Goal: Information Seeking & Learning: Learn about a topic

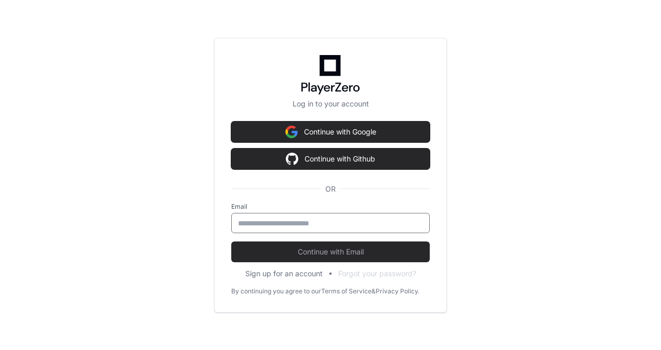
click at [292, 222] on input "email" at bounding box center [330, 223] width 185 height 10
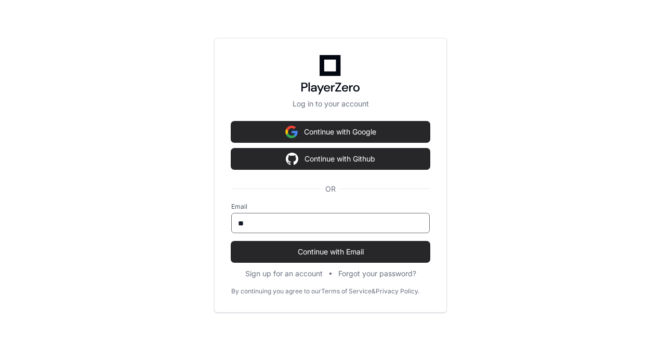
type input "*"
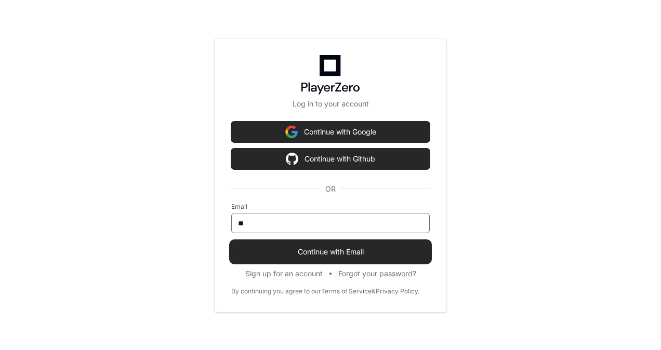
type input "*"
type input "**********"
click at [323, 252] on span "Continue with Email" at bounding box center [330, 252] width 198 height 10
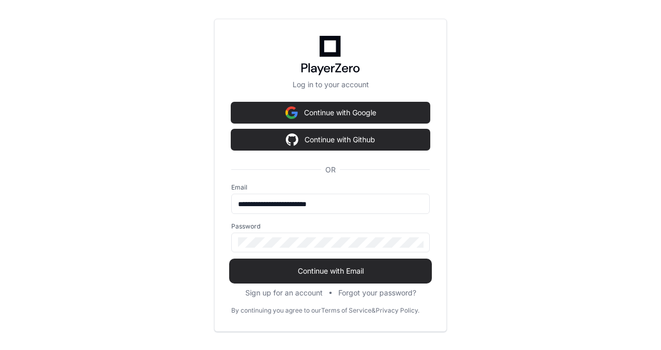
click at [318, 275] on span "Continue with Email" at bounding box center [330, 271] width 198 height 10
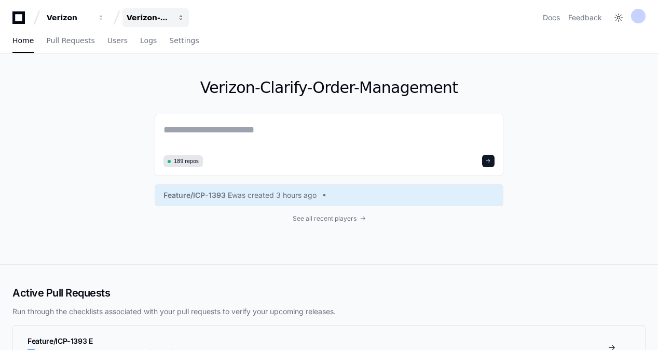
click at [105, 19] on span "button" at bounding box center [101, 17] width 7 height 7
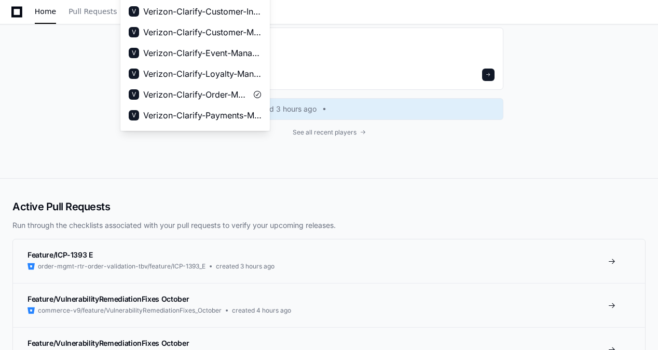
scroll to position [124, 0]
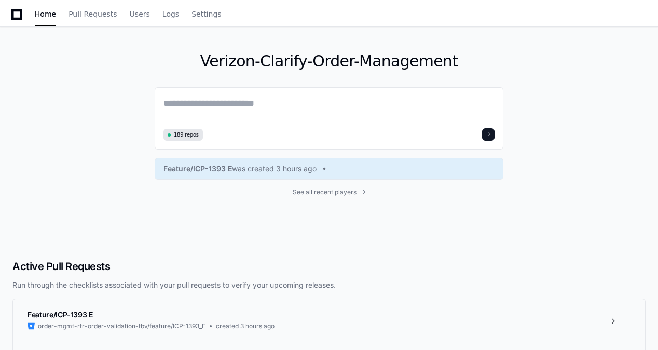
scroll to position [26, 0]
click at [169, 20] on link "Settings" at bounding box center [184, 15] width 30 height 24
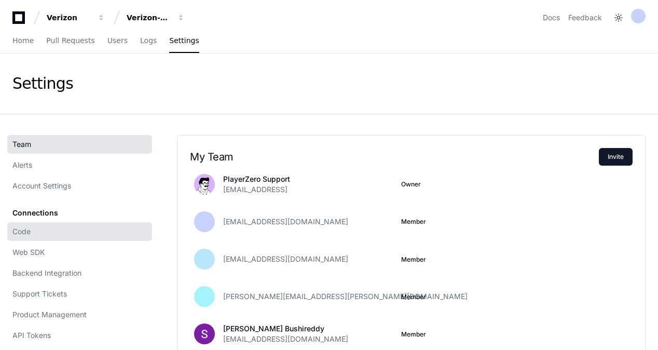
click at [37, 230] on link "Code" at bounding box center [79, 231] width 145 height 19
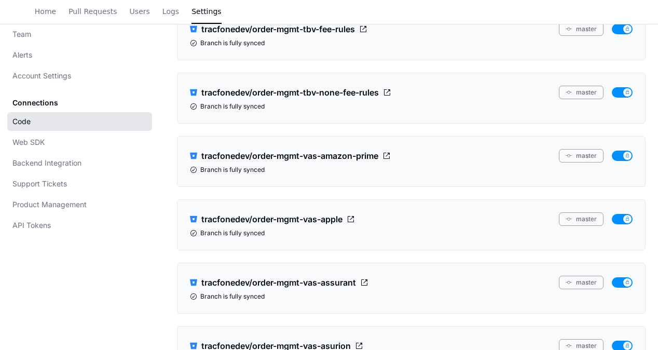
scroll to position [9954, 0]
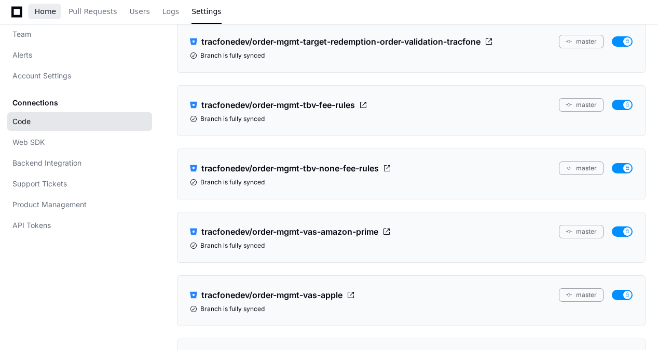
click at [48, 15] on span "Home" at bounding box center [45, 11] width 21 height 6
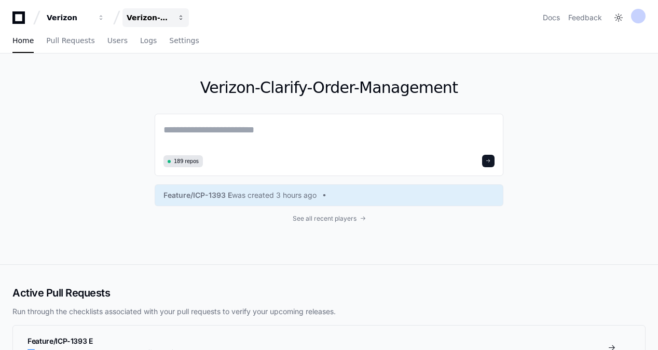
click at [105, 18] on span "button" at bounding box center [101, 17] width 7 height 7
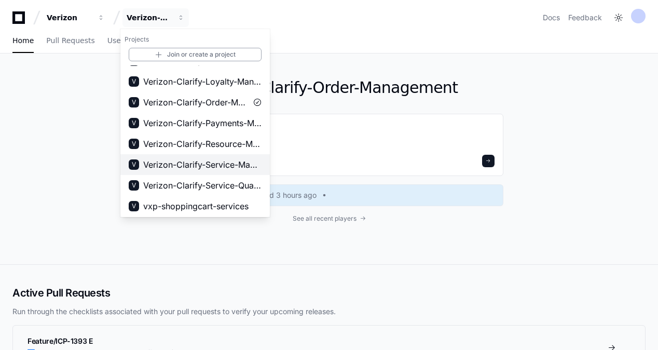
scroll to position [203, 0]
click at [308, 149] on textarea at bounding box center [329, 137] width 331 height 29
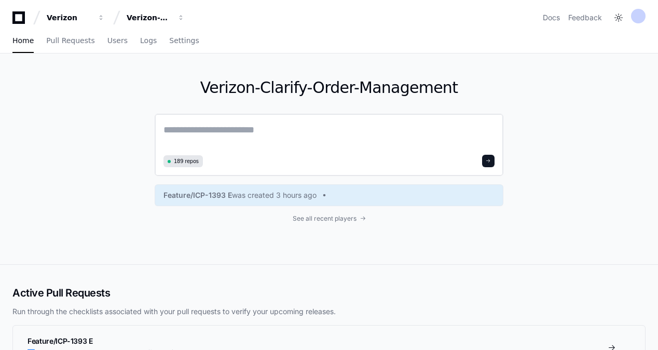
click at [188, 137] on textarea at bounding box center [329, 137] width 331 height 29
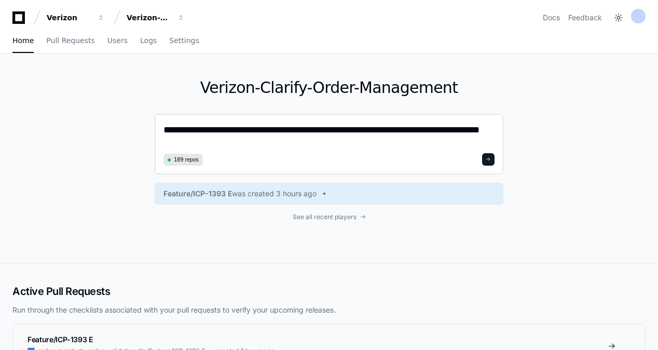
scroll to position [0, 0]
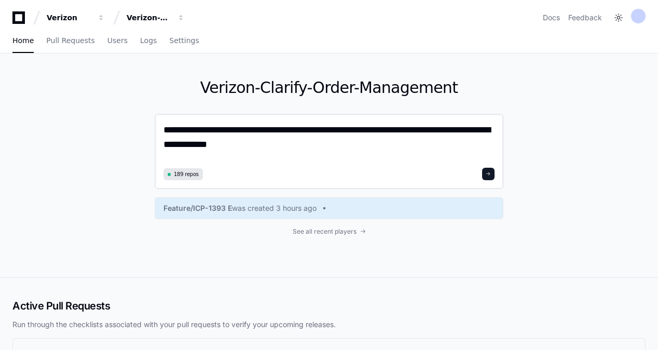
type textarea "**********"
click at [493, 172] on button at bounding box center [488, 174] width 12 height 12
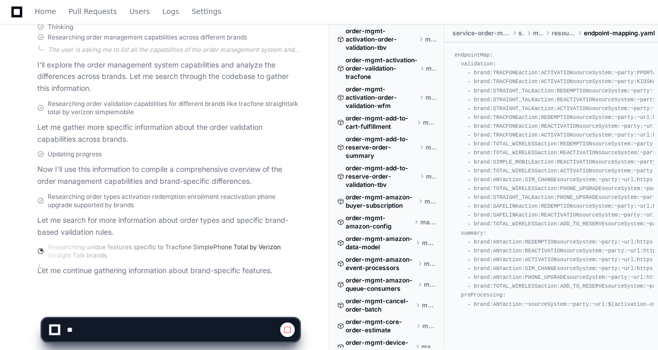
scroll to position [216, 0]
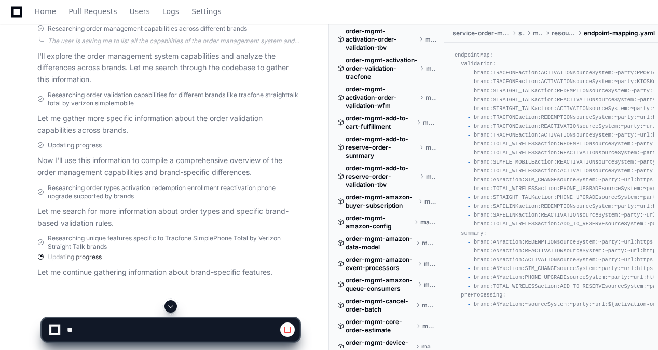
click at [172, 304] on span at bounding box center [171, 306] width 8 height 8
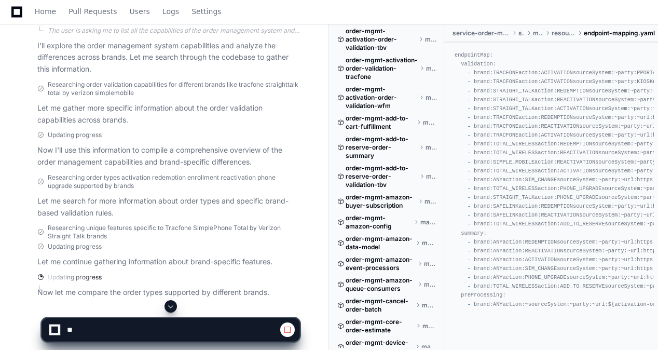
click at [172, 304] on span at bounding box center [171, 306] width 8 height 8
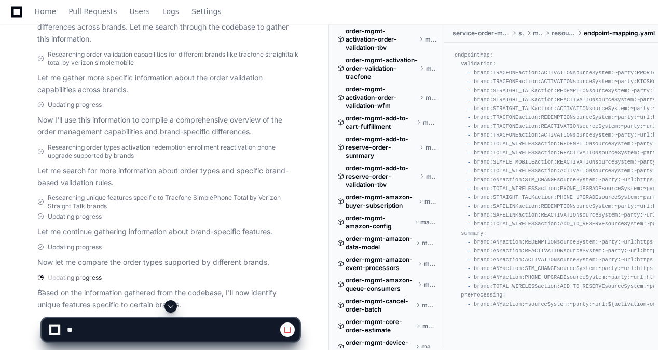
scroll to position [299, 0]
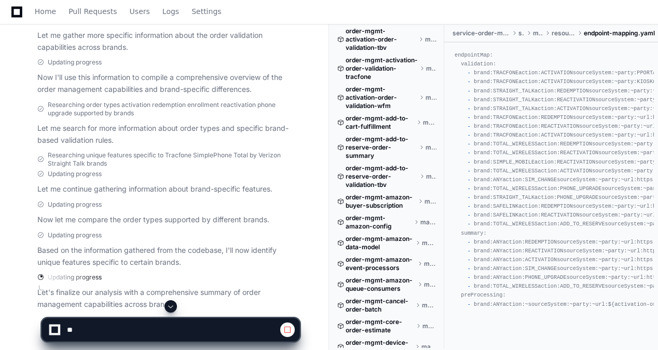
click at [169, 308] on span at bounding box center [171, 306] width 8 height 8
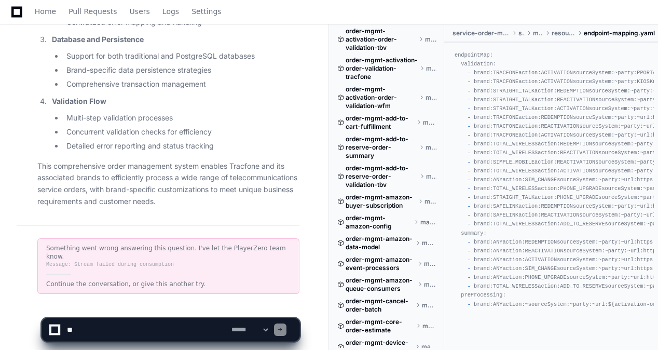
scroll to position [2375, 0]
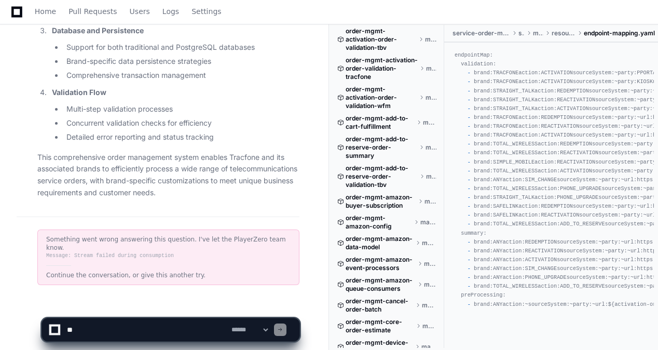
click at [116, 326] on textarea at bounding box center [147, 329] width 165 height 23
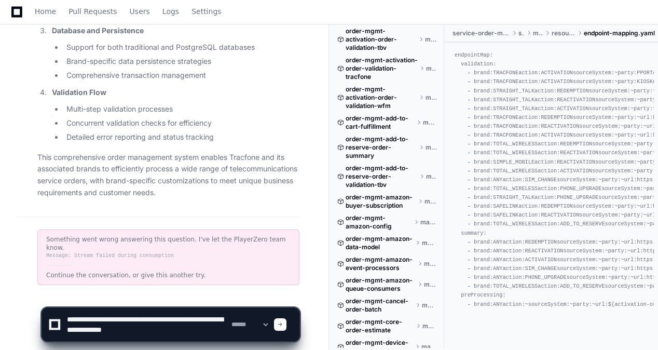
type textarea "**********"
click at [287, 328] on div at bounding box center [280, 324] width 12 height 12
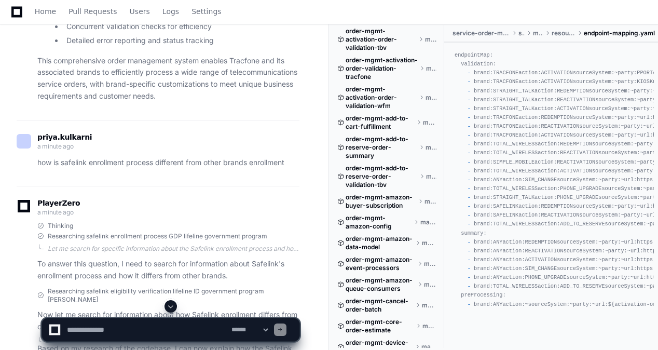
scroll to position [2472, 0]
click at [36, 156] on div "how is safelink enrollment process different from other brands enrollment" at bounding box center [158, 162] width 283 height 12
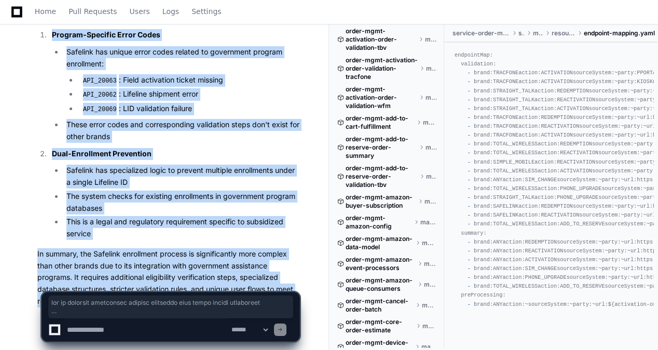
scroll to position [4249, 0]
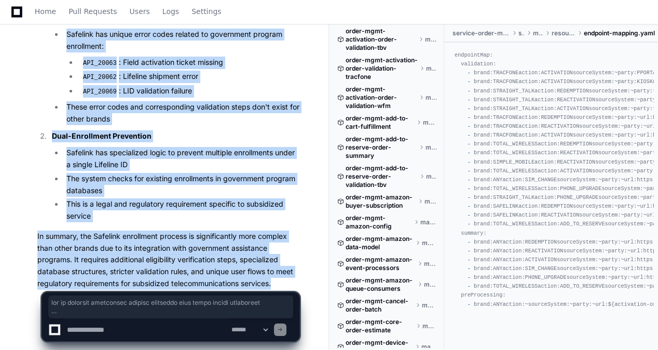
drag, startPoint x: 38, startPoint y: 158, endPoint x: 287, endPoint y: 267, distance: 271.1
copy div "how is safelink enrollment process different from other brands enrollment Playe…"
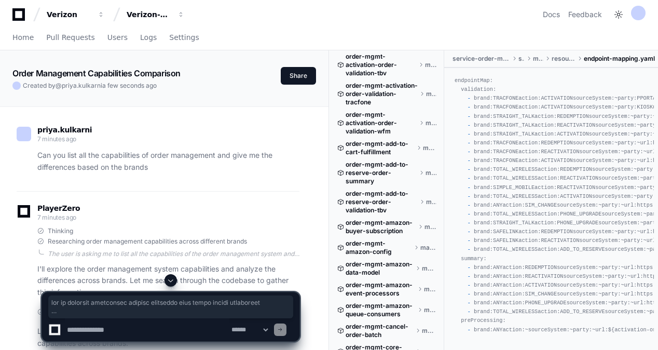
scroll to position [0, 0]
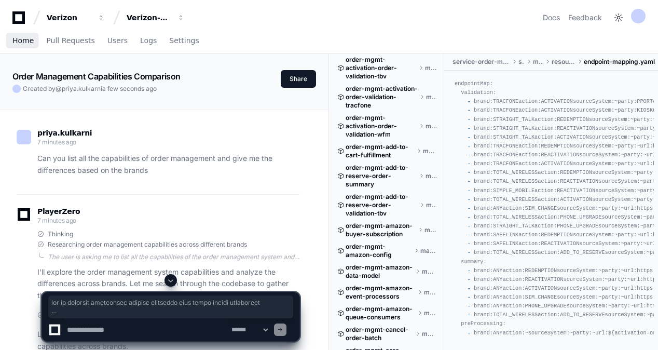
click at [24, 44] on span "Home" at bounding box center [22, 40] width 21 height 6
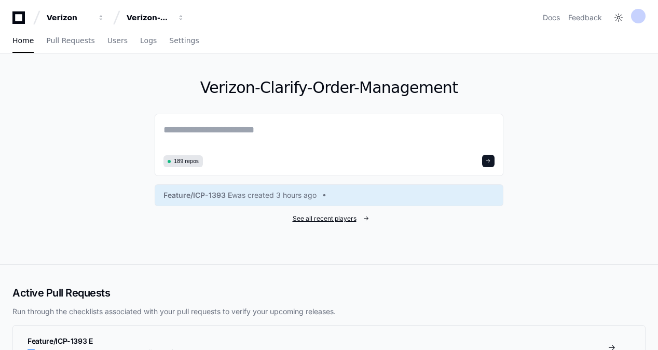
click at [331, 218] on span "See all recent players" at bounding box center [325, 218] width 64 height 8
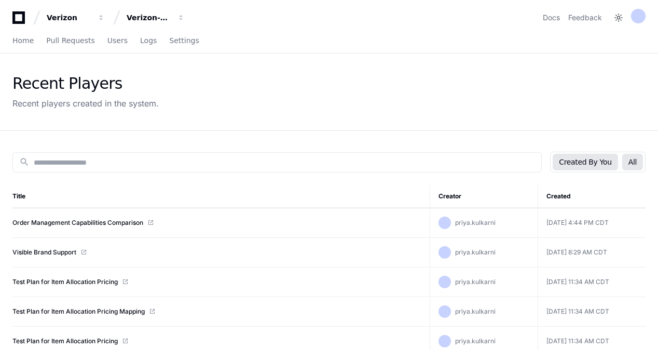
click at [640, 164] on button "All" at bounding box center [633, 162] width 21 height 17
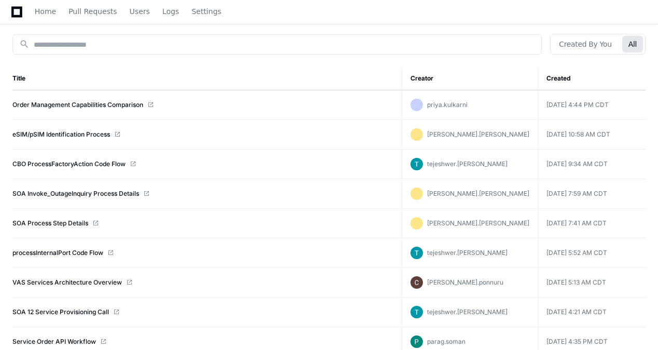
scroll to position [125, 0]
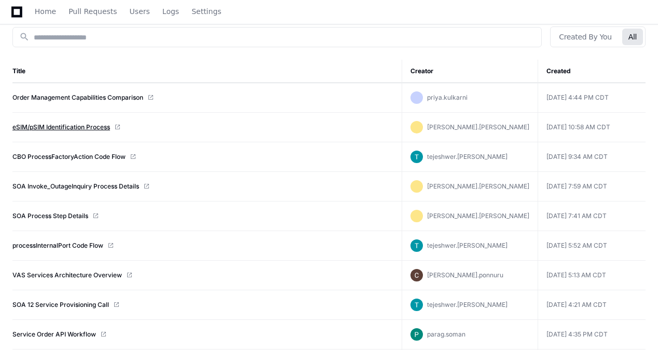
click at [80, 128] on link "eSIM/pSIM Identification Process" at bounding box center [61, 127] width 98 height 8
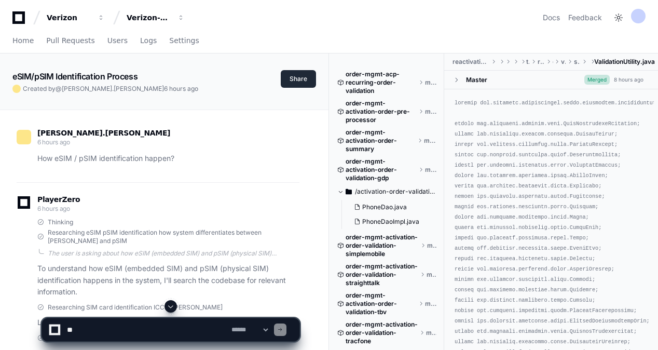
click at [302, 75] on button "Share" at bounding box center [298, 79] width 35 height 18
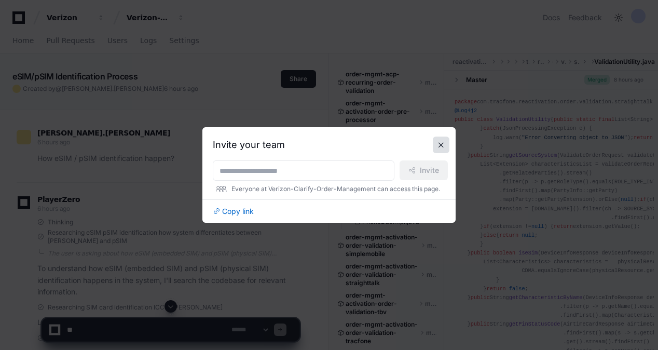
click at [440, 146] on button at bounding box center [441, 145] width 17 height 17
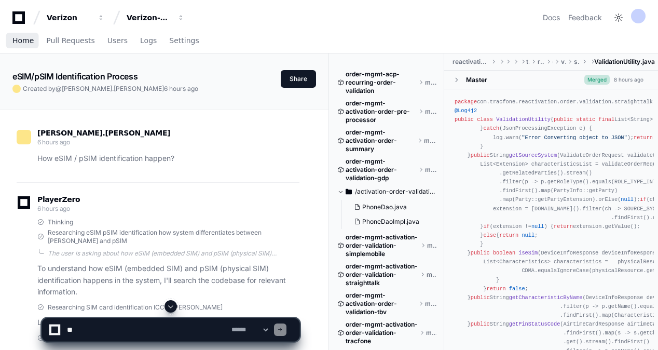
click at [19, 45] on link "Home" at bounding box center [22, 41] width 21 height 24
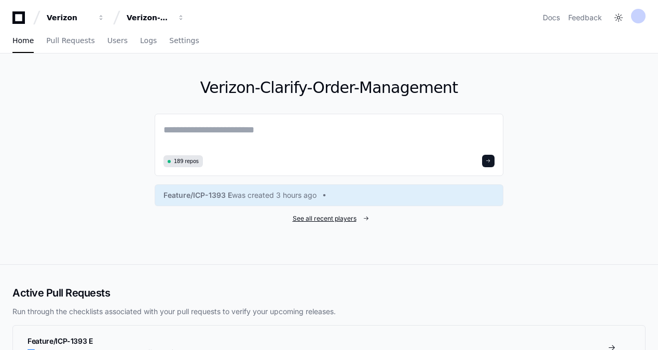
click at [336, 217] on span "See all recent players" at bounding box center [325, 218] width 64 height 8
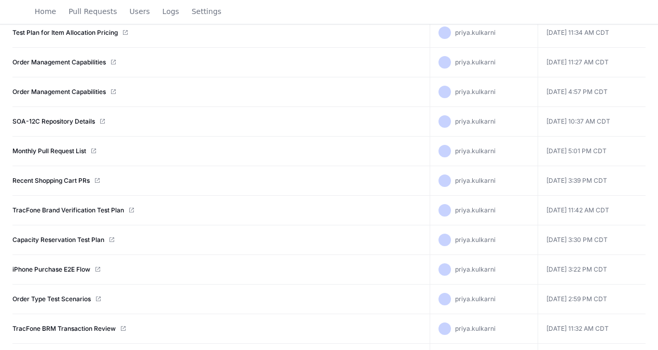
scroll to position [380, 0]
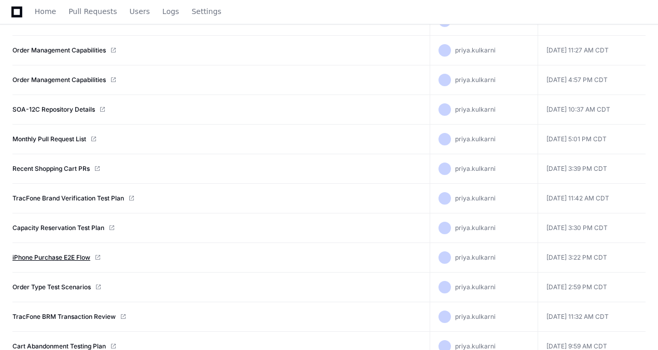
click at [36, 253] on link "iPhone Purchase E2E Flow" at bounding box center [51, 257] width 78 height 8
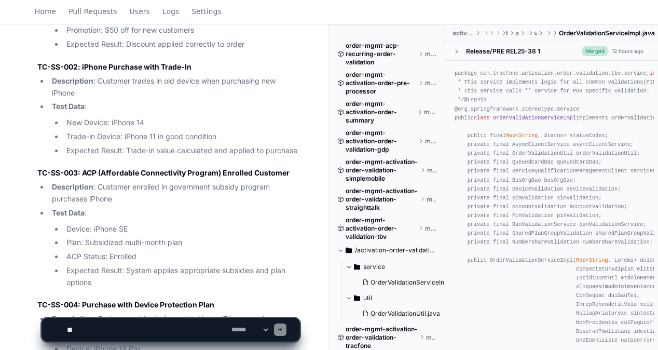
scroll to position [4741, 0]
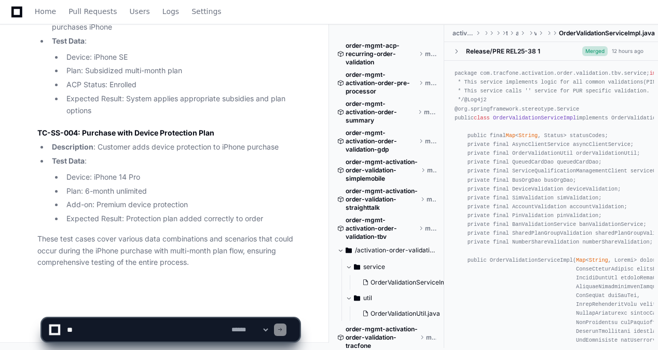
click at [145, 335] on textarea at bounding box center [147, 329] width 165 height 23
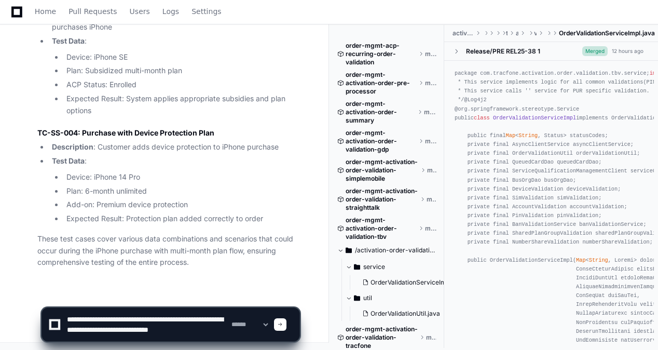
scroll to position [3, 0]
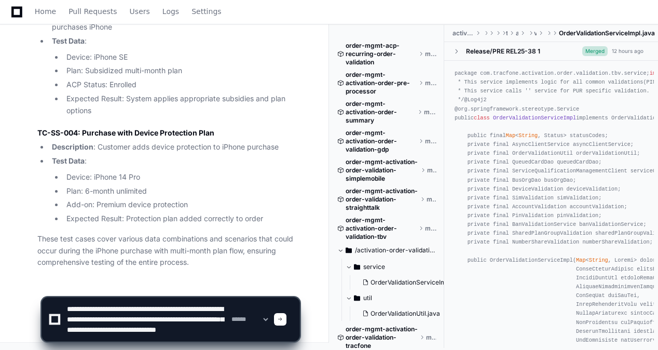
type textarea "**********"
click at [283, 321] on span at bounding box center [280, 319] width 5 height 5
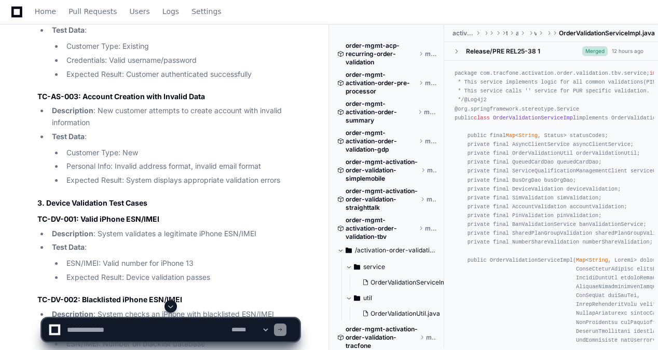
scroll to position [2049, 0]
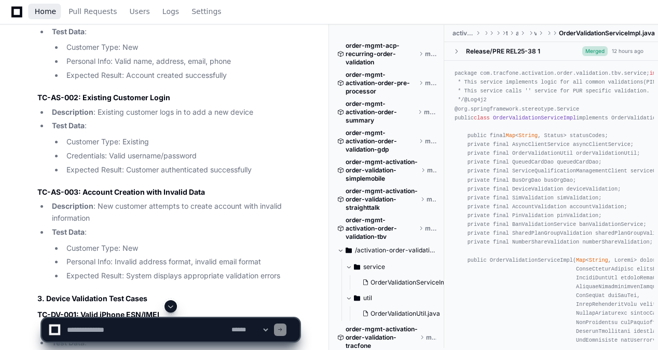
click at [48, 13] on span "Home" at bounding box center [45, 11] width 21 height 6
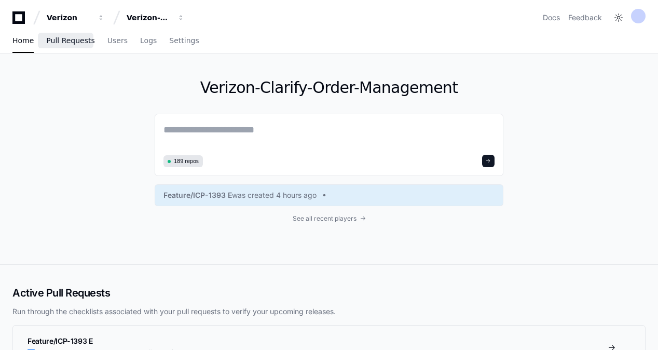
click at [75, 41] on span "Pull Requests" at bounding box center [70, 40] width 48 height 6
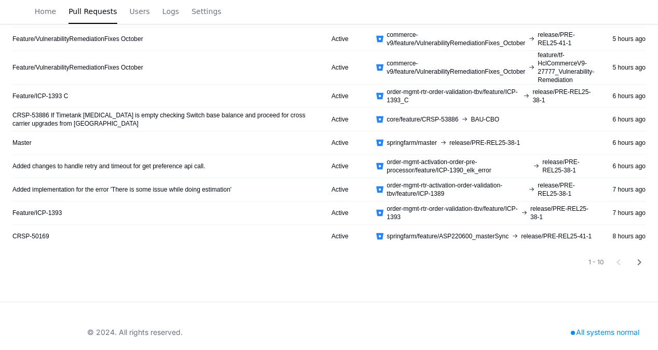
scroll to position [200, 0]
click at [171, 257] on div "1 - 10 chevron_left chevron_right" at bounding box center [329, 261] width 634 height 12
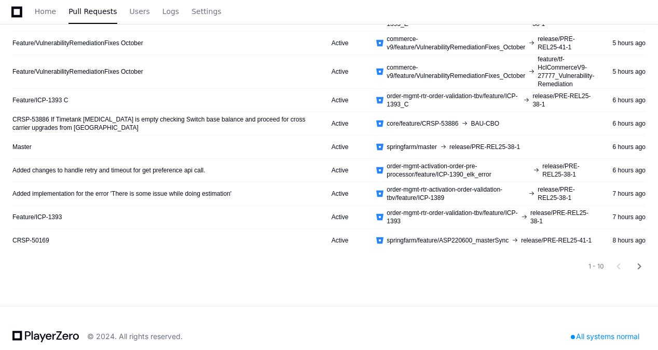
scroll to position [199, 0]
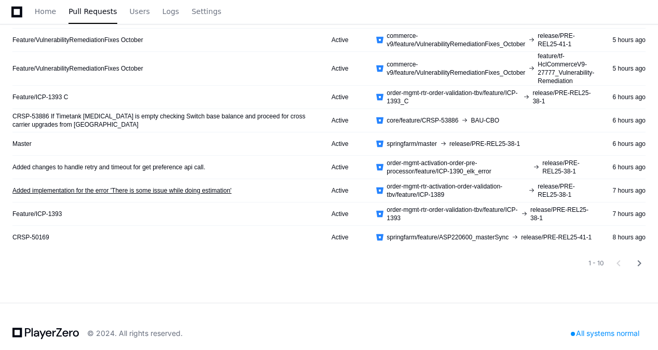
click at [87, 191] on link "Added implementation for the error 'There is some issue while doing estimation'" at bounding box center [121, 190] width 219 height 8
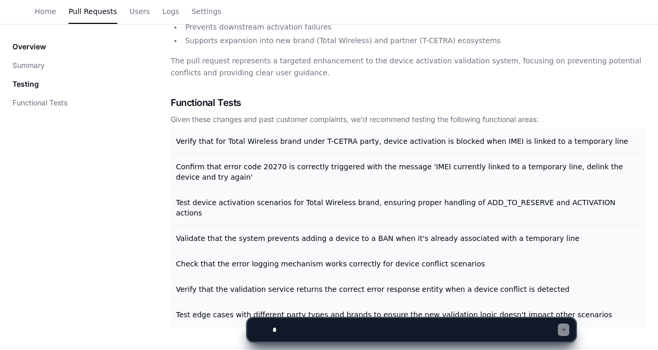
scroll to position [508, 0]
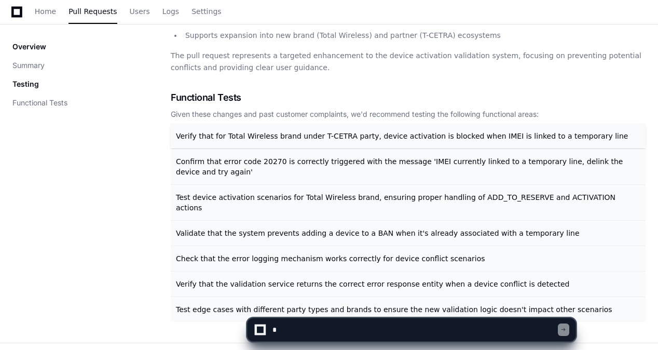
click at [306, 138] on span "Verify that for Total Wireless brand under T-CETRA party, device activation is …" at bounding box center [402, 136] width 452 height 8
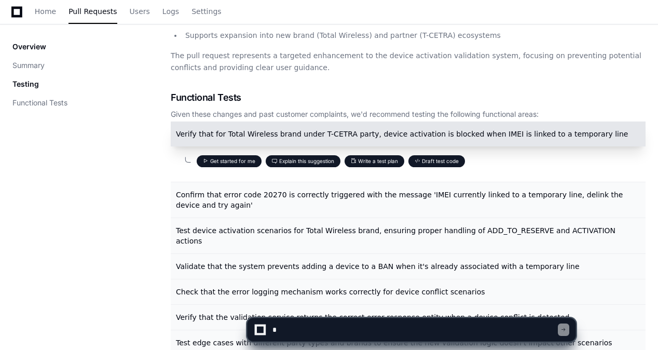
click at [382, 162] on button "Write a test plan" at bounding box center [375, 161] width 60 height 12
click at [382, 160] on button "Write a test plan" at bounding box center [375, 161] width 60 height 12
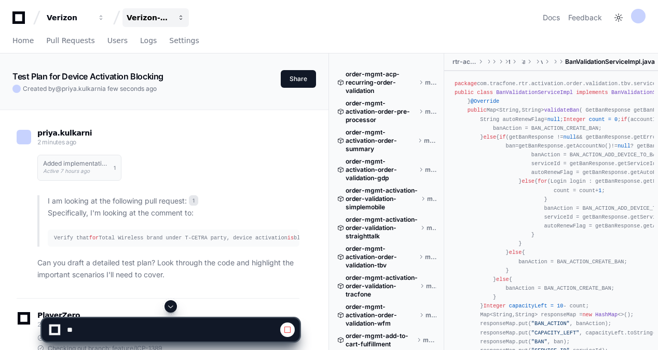
click at [91, 16] on div "Verizon-Clarify-Order-Management" at bounding box center [69, 17] width 45 height 10
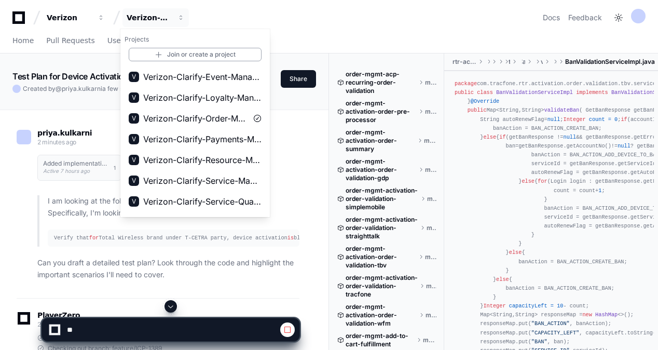
scroll to position [204, 0]
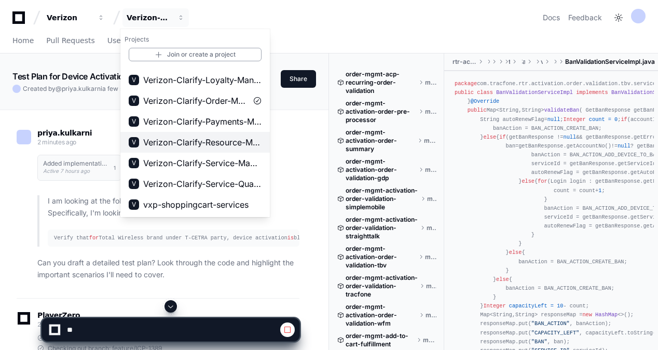
click at [210, 145] on span "Verizon-Clarify-Resource-Management" at bounding box center [202, 142] width 118 height 12
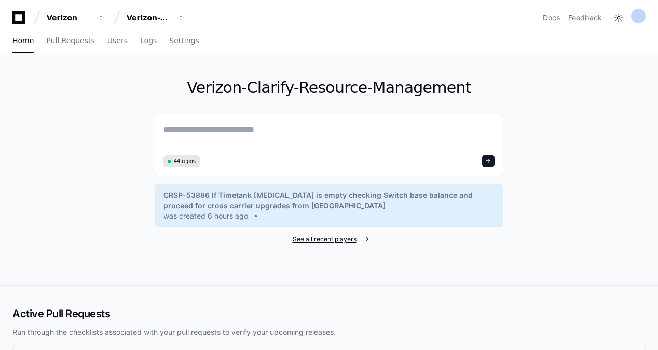
click at [324, 238] on span "See all recent players" at bounding box center [325, 239] width 64 height 8
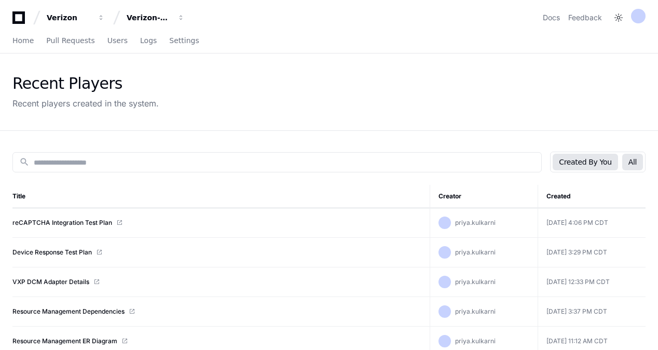
click at [641, 162] on button "All" at bounding box center [633, 162] width 21 height 17
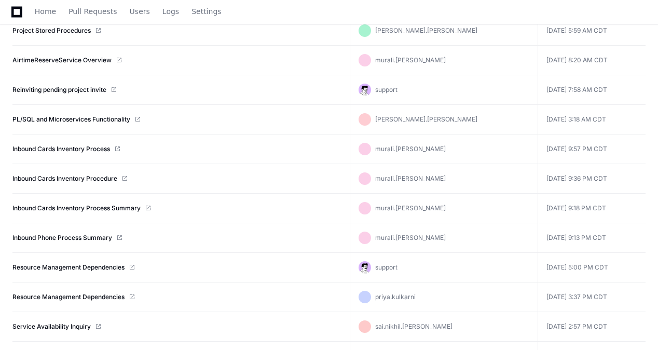
scroll to position [6756, 0]
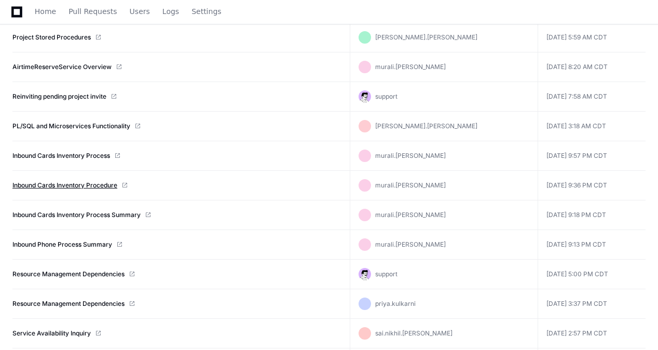
click at [63, 181] on link "Inbound Cards Inventory Procedure" at bounding box center [64, 185] width 105 height 8
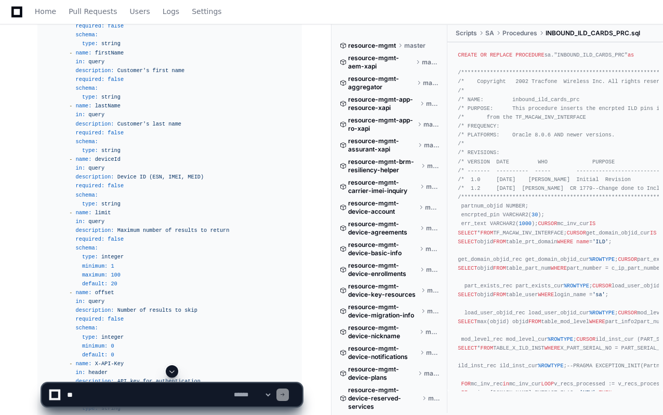
scroll to position [8968, 0]
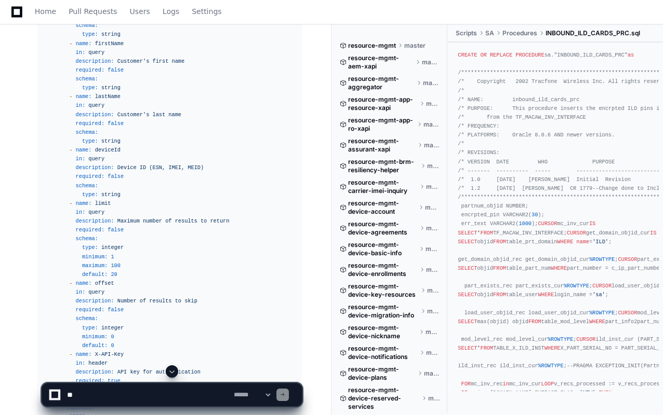
click at [167, 349] on div at bounding box center [172, 372] width 261 height 12
click at [170, 349] on span at bounding box center [172, 372] width 8 height 8
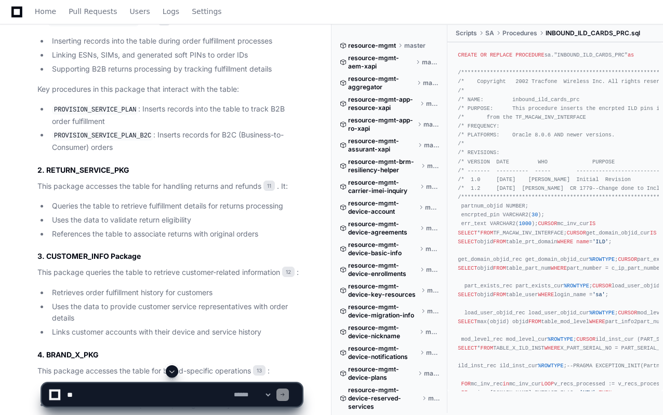
scroll to position [17957, 0]
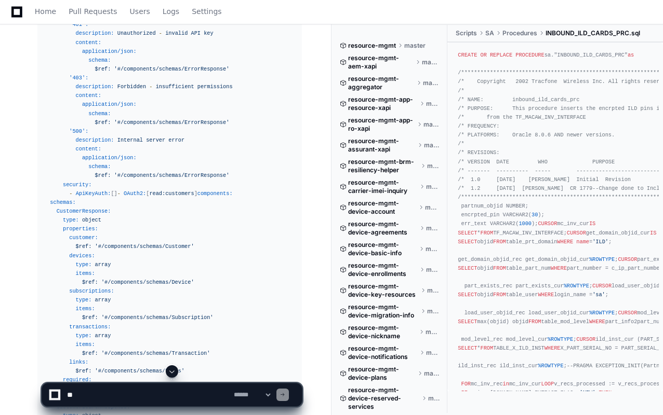
scroll to position [9320, 0]
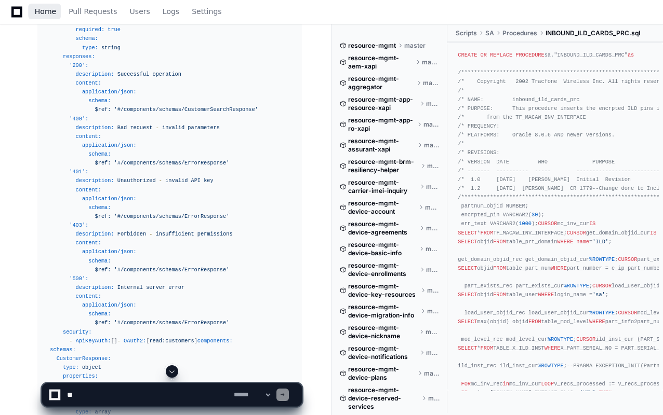
click at [51, 10] on span "Home" at bounding box center [45, 11] width 21 height 6
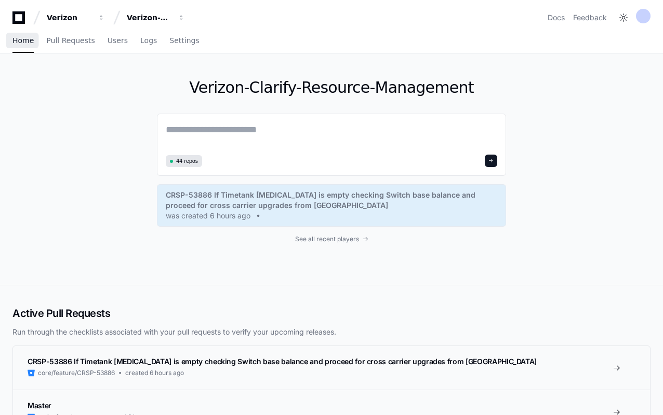
click at [24, 44] on span "Home" at bounding box center [22, 40] width 21 height 6
click at [91, 20] on div "Verizon-Clarify-Resource-Management" at bounding box center [69, 17] width 45 height 10
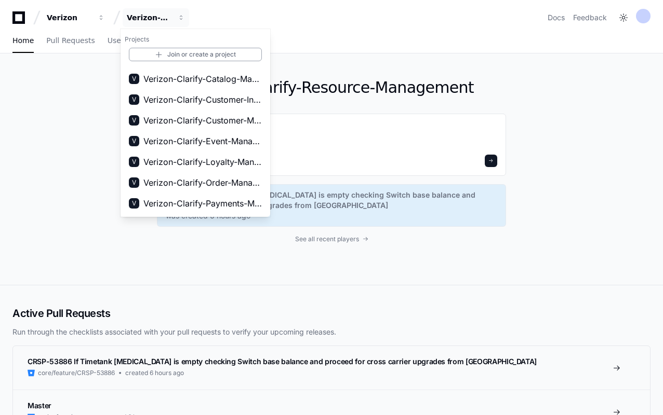
scroll to position [154, 0]
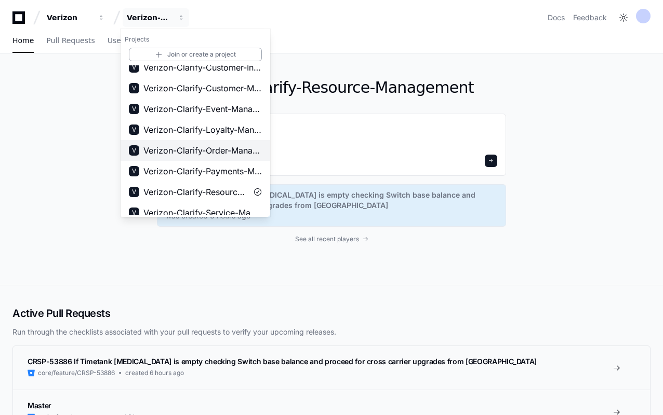
click at [195, 147] on span "Verizon-Clarify-Order-Management" at bounding box center [202, 150] width 118 height 12
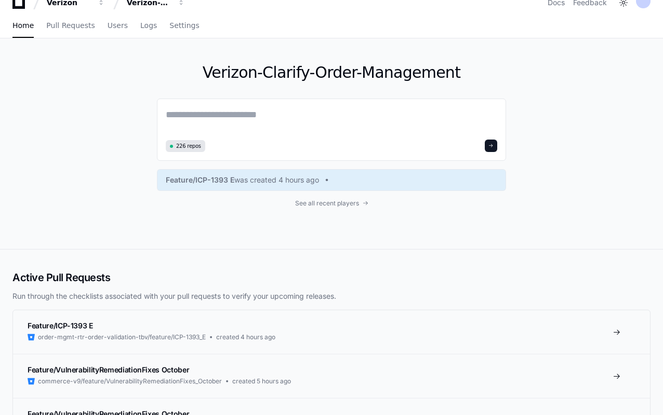
scroll to position [0, 0]
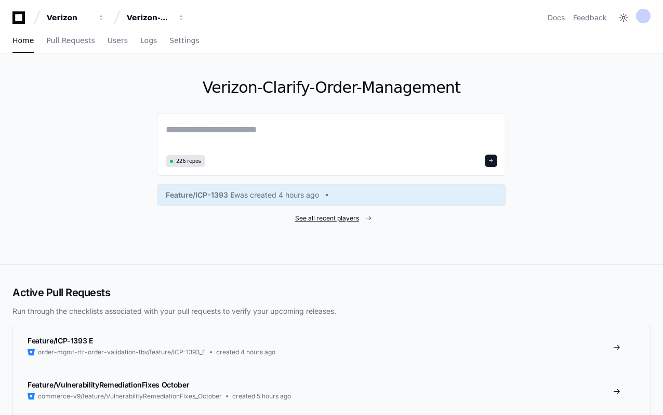
click at [322, 219] on span "See all recent players" at bounding box center [327, 218] width 64 height 8
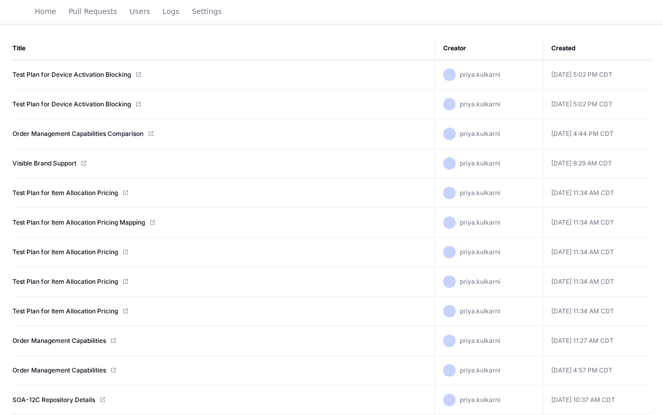
scroll to position [149, 0]
click at [21, 162] on link "Visible Brand Support" at bounding box center [44, 163] width 64 height 8
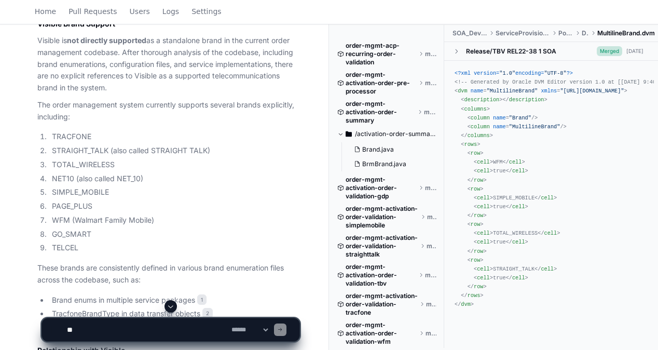
scroll to position [539, 0]
